Goal: Task Accomplishment & Management: Manage account settings

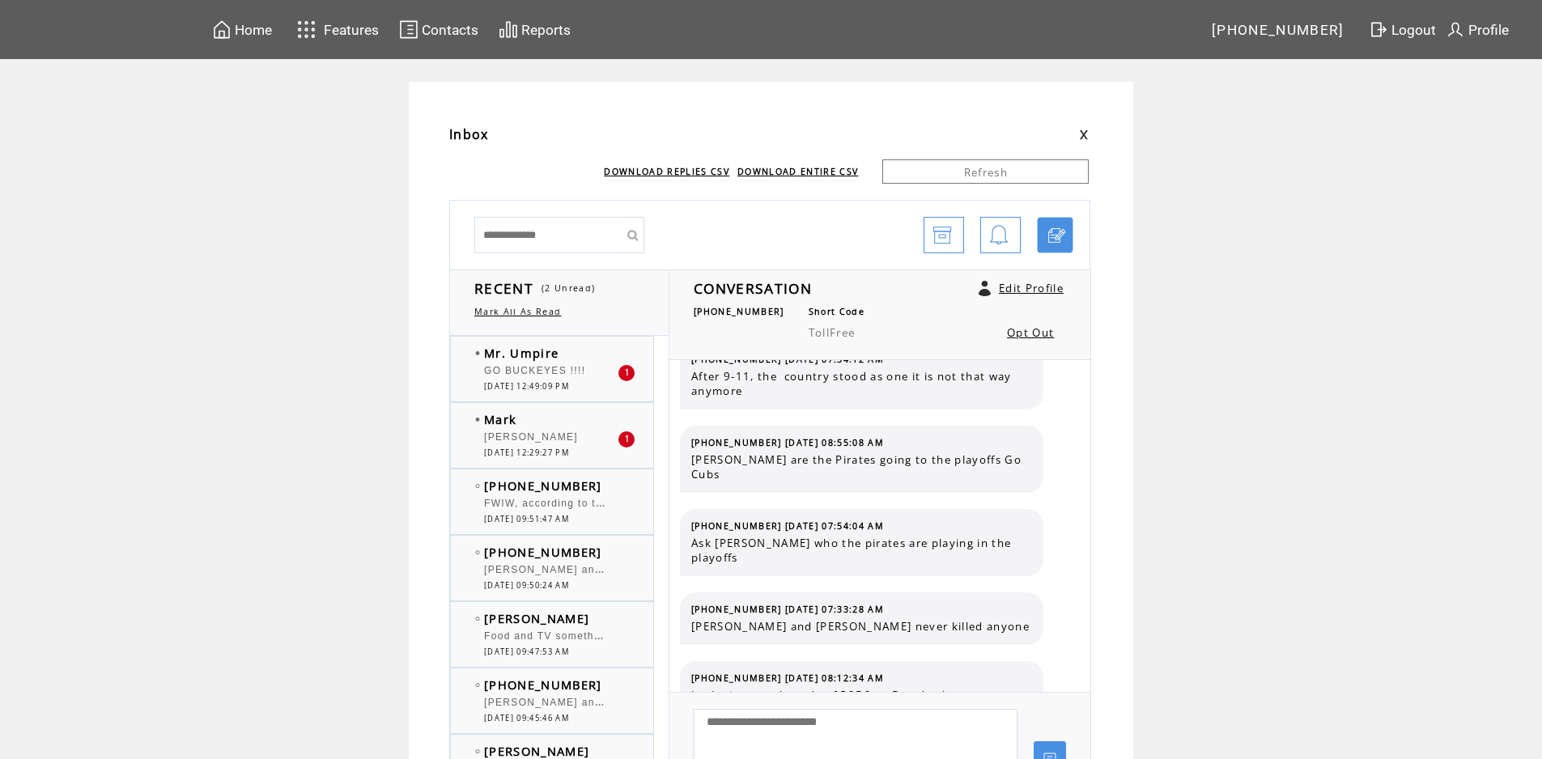
click at [532, 440] on span "[PERSON_NAME]" at bounding box center [531, 437] width 94 height 11
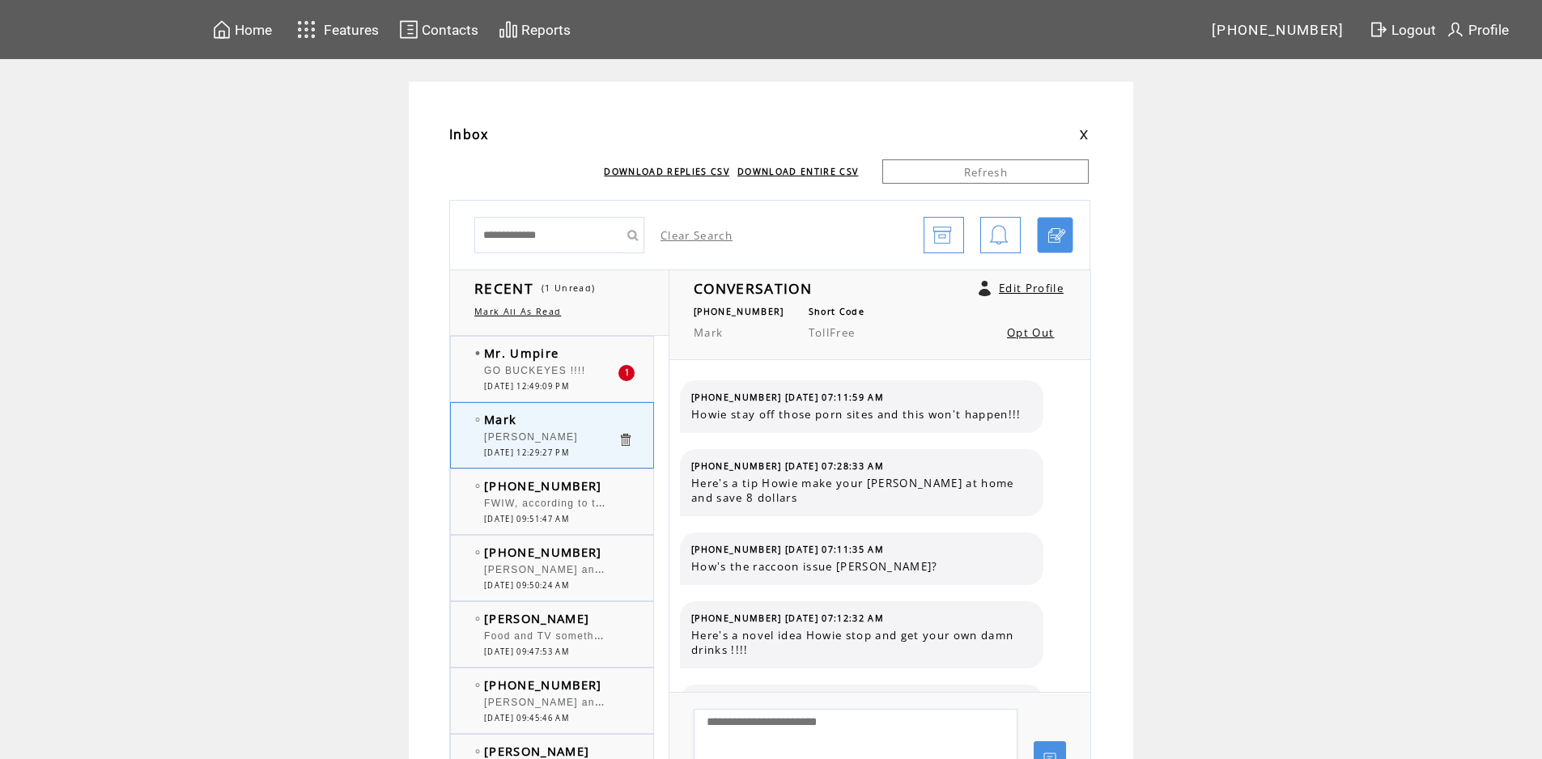
scroll to position [869, 0]
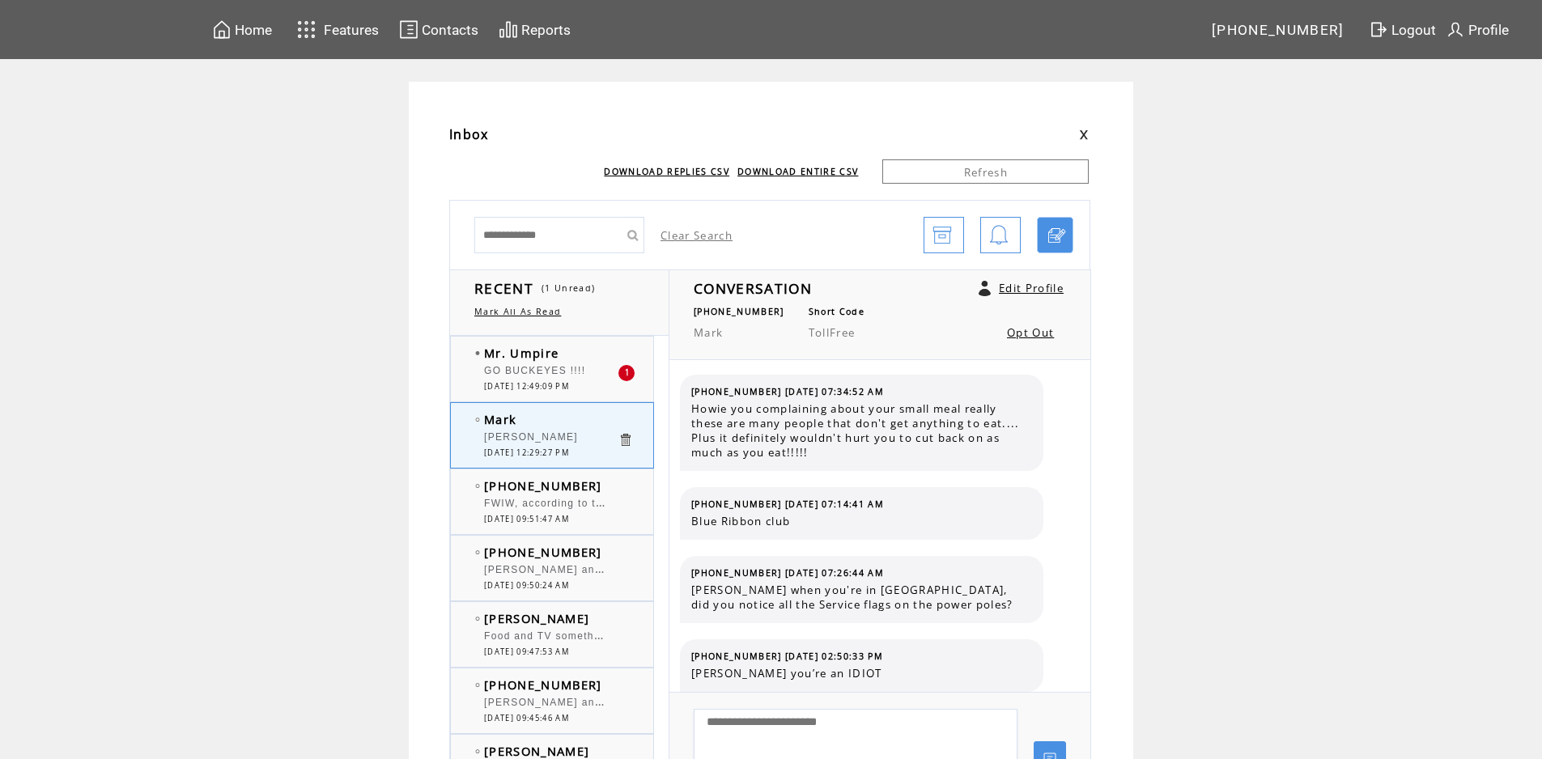
click at [601, 367] on div "GO BUCKEYES !!!!" at bounding box center [551, 373] width 134 height 16
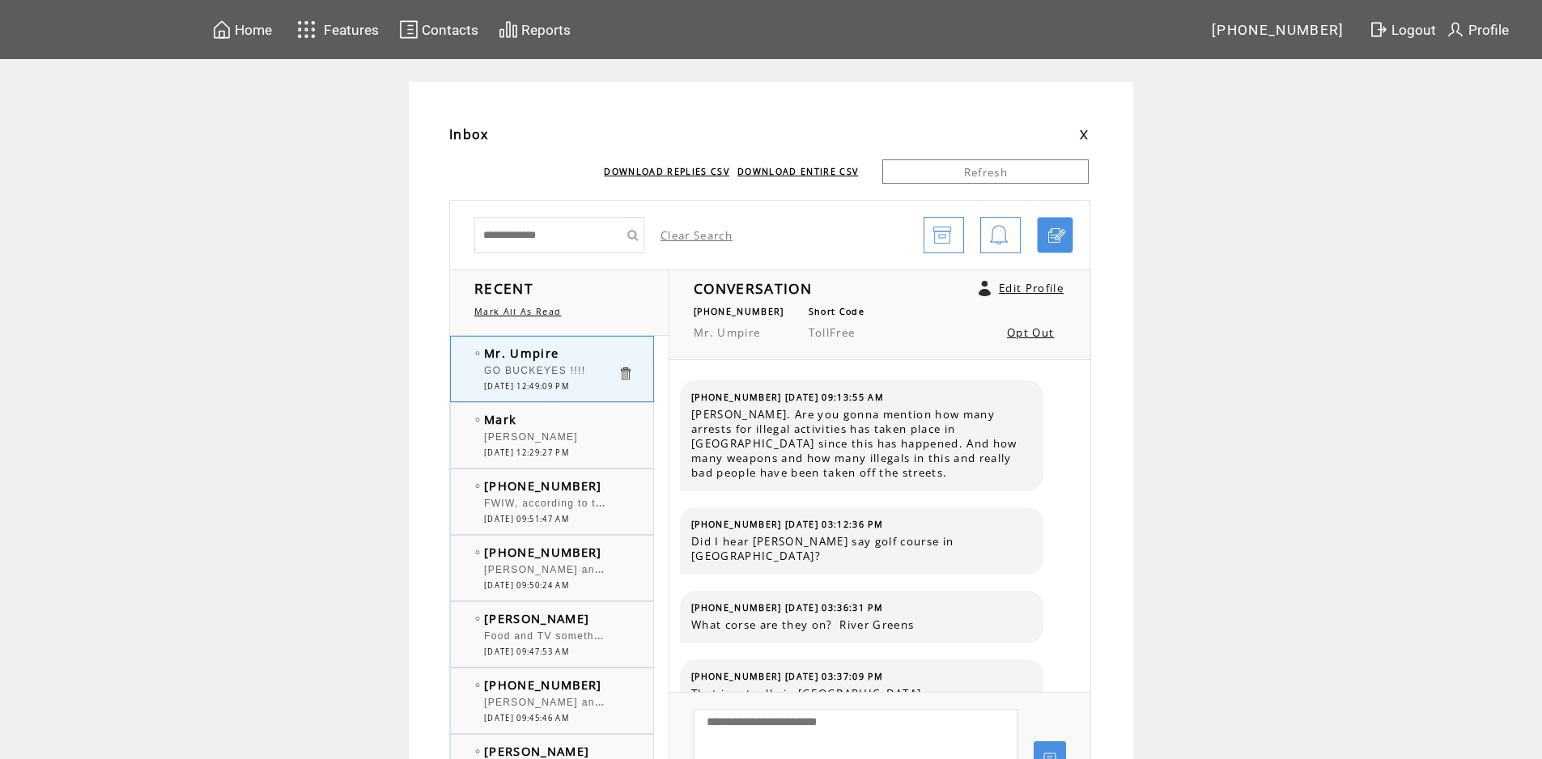
scroll to position [1867, 0]
